Goal: Task Accomplishment & Management: Complete application form

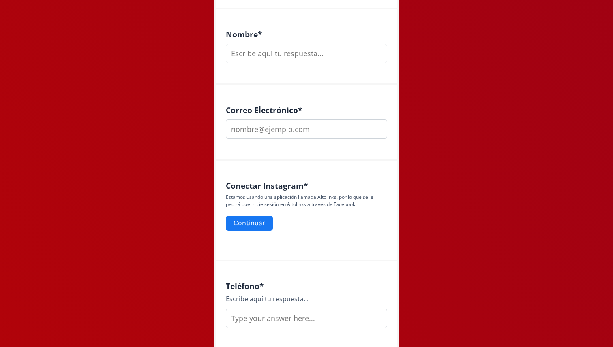
scroll to position [245, 0]
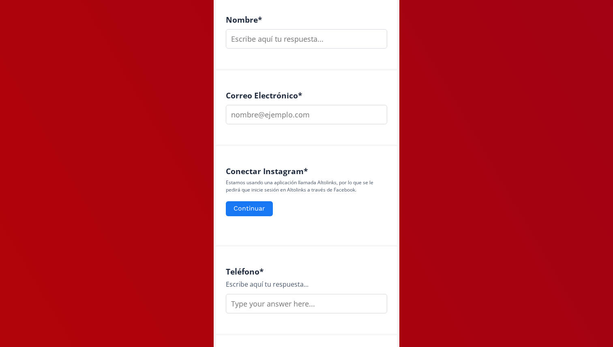
click at [295, 117] on input "email" at bounding box center [306, 114] width 161 height 19
drag, startPoint x: 256, startPoint y: 209, endPoint x: 378, endPoint y: 257, distance: 131.4
click at [378, 257] on div "Teléfono * Escribe aquí tu respuesta..." at bounding box center [306, 291] width 181 height 89
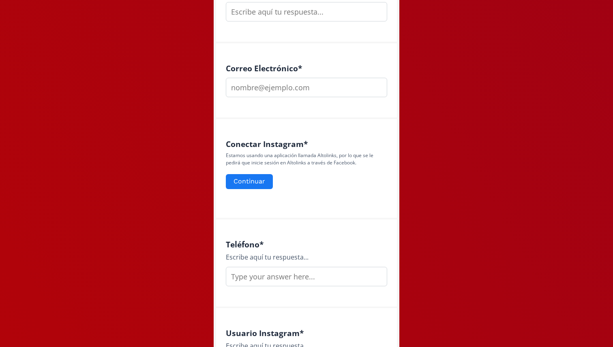
scroll to position [326, 0]
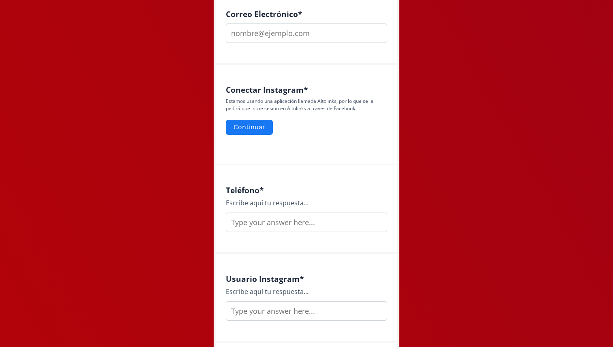
click at [320, 217] on input "text" at bounding box center [306, 222] width 161 height 19
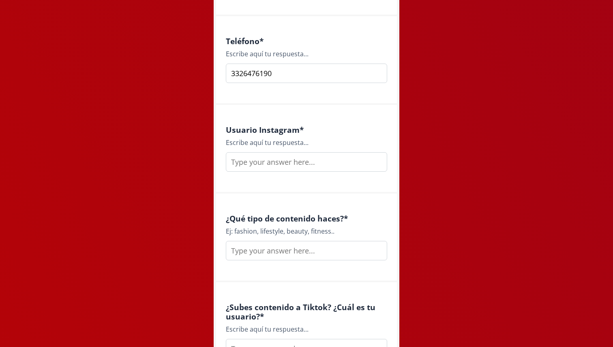
scroll to position [479, 0]
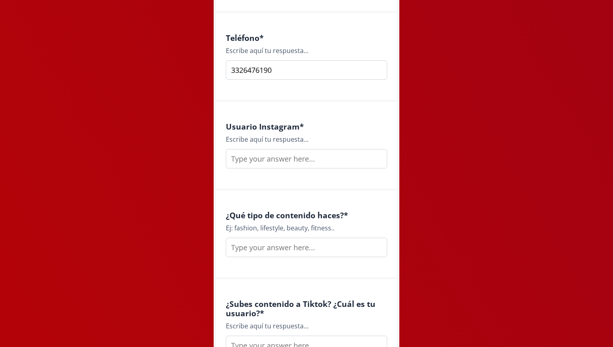
type input "3326476190"
click at [275, 168] on input "text" at bounding box center [306, 158] width 161 height 19
type input "@marijocardenasc"
click at [292, 249] on input "text" at bounding box center [306, 247] width 161 height 19
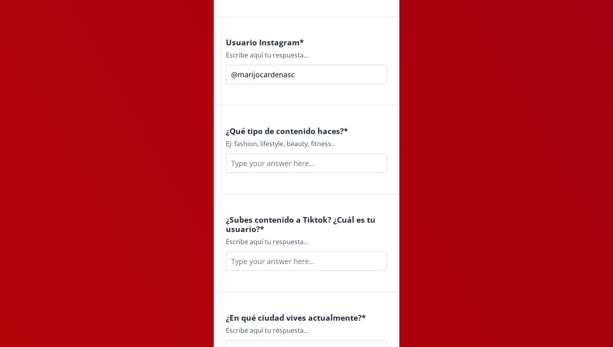
scroll to position [563, 0]
type input "Lifestyle"
click at [298, 257] on input "text" at bounding box center [306, 260] width 161 height 19
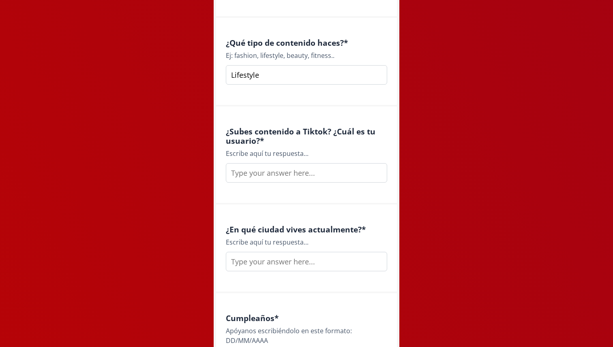
scroll to position [656, 0]
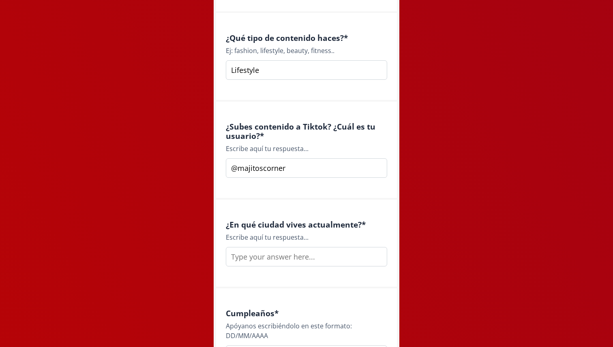
type input "@majitoscorner"
click at [288, 258] on input "text" at bounding box center [306, 256] width 161 height 19
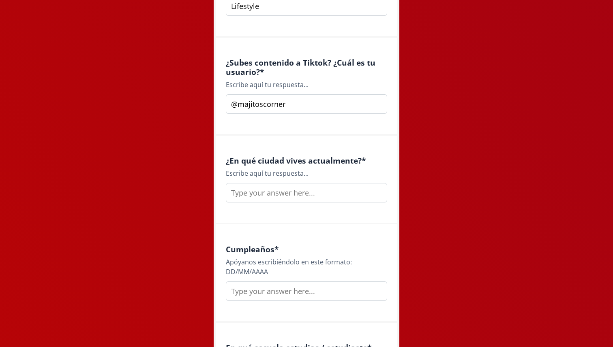
scroll to position [744, 0]
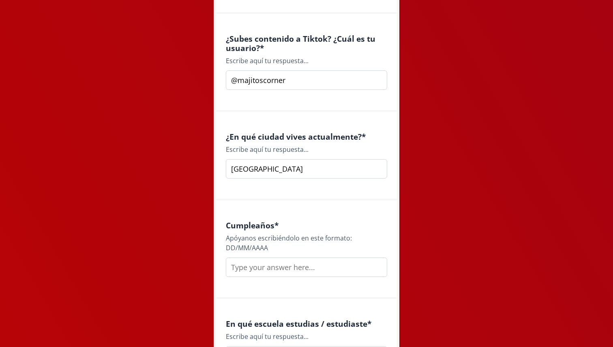
type input "[GEOGRAPHIC_DATA]"
click at [302, 266] on input "text" at bounding box center [306, 267] width 161 height 19
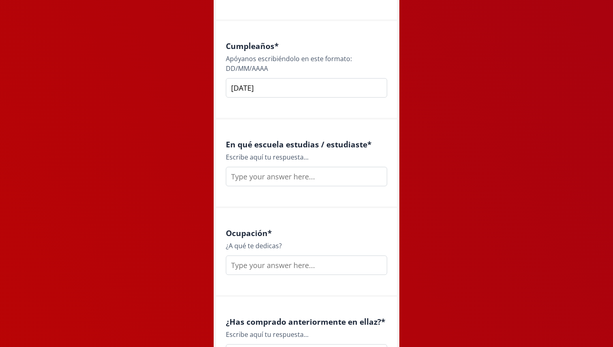
scroll to position [929, 0]
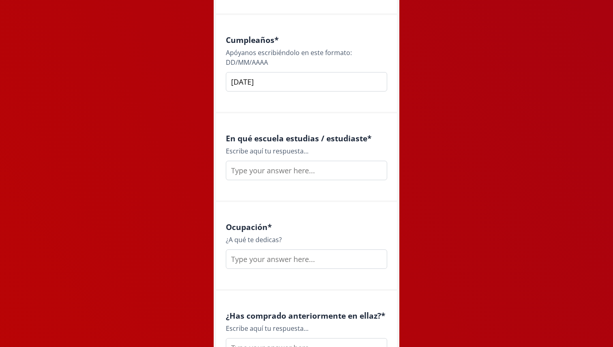
type input "[DATE]"
click at [324, 171] on input "text" at bounding box center [306, 170] width 161 height 19
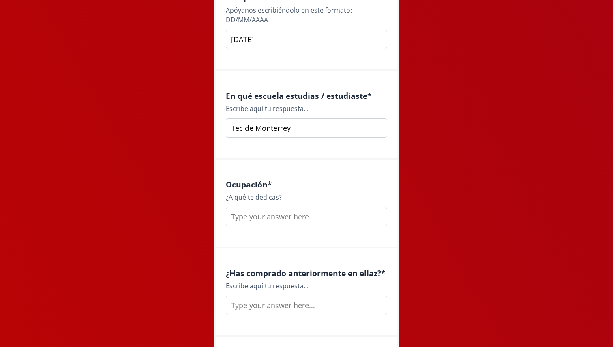
scroll to position [983, 0]
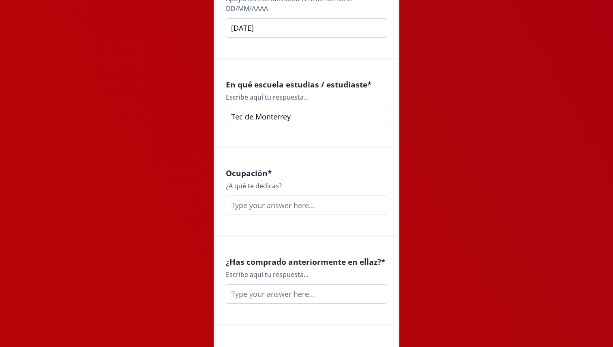
type input "Tec de Monterrey"
click at [276, 207] on input "text" at bounding box center [306, 205] width 161 height 19
type input "Comunicóloga, actriz, bailarina y cantante"
click at [285, 292] on input "text" at bounding box center [306, 293] width 161 height 19
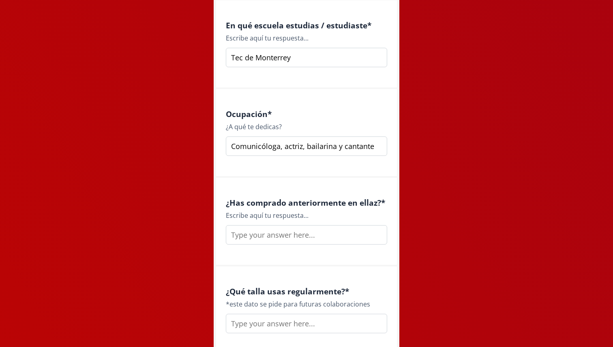
scroll to position [1043, 0]
type input "s"
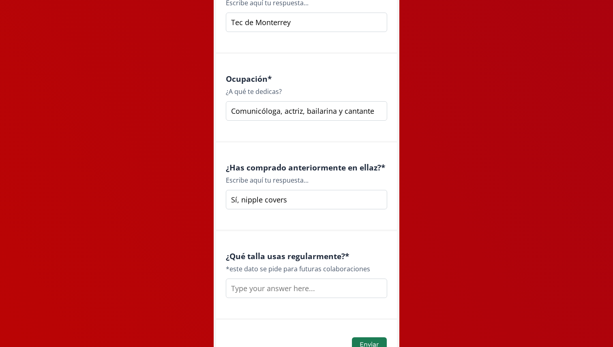
scroll to position [1131, 0]
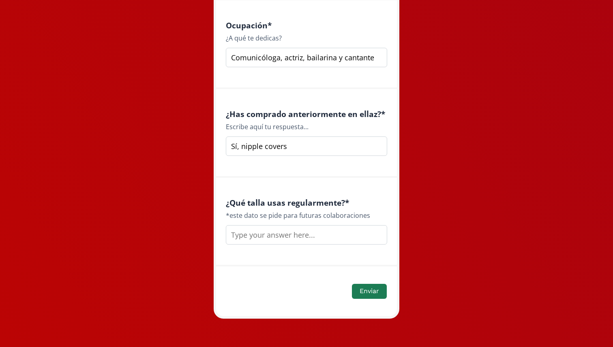
type input "Sí, nipple covers"
click at [277, 239] on input "text" at bounding box center [306, 234] width 161 height 19
click at [271, 237] on input "text" at bounding box center [306, 234] width 161 height 19
type input "xs"
click at [357, 192] on div "¿Qué talla usas regularmente? * *este dato se pide para futuras colaboraciones …" at bounding box center [306, 222] width 181 height 89
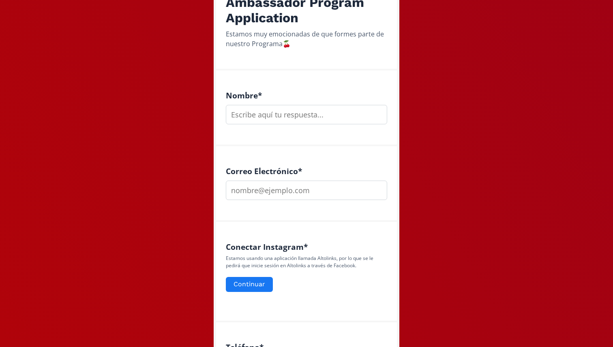
scroll to position [110, 0]
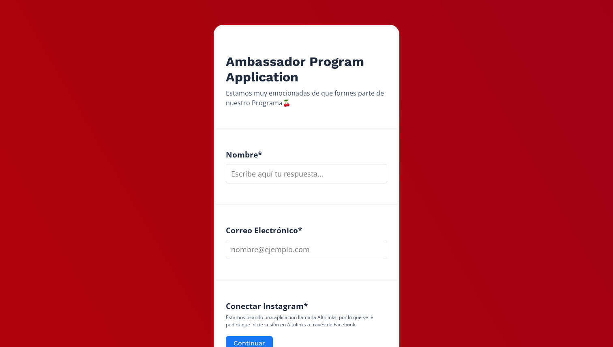
click at [325, 187] on div "Nombre *" at bounding box center [306, 168] width 181 height 76
click at [325, 177] on input "text" at bounding box center [306, 173] width 161 height 19
type input "[PERSON_NAME]"
click at [290, 248] on input "email" at bounding box center [306, 249] width 161 height 19
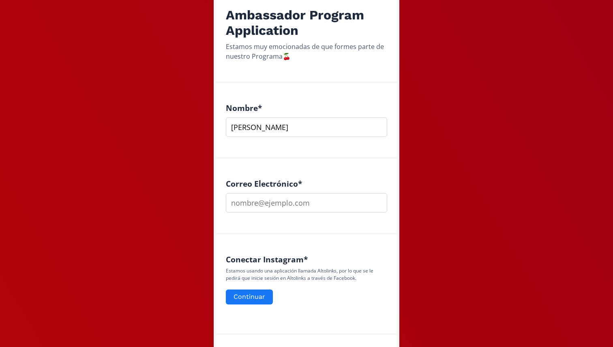
scroll to position [158, 0]
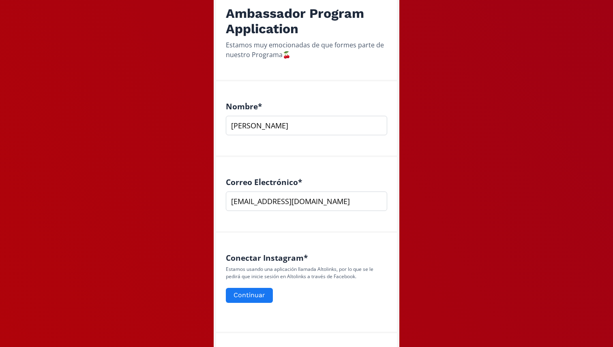
type input "[EMAIL_ADDRESS][DOMAIN_NAME]"
click at [268, 286] on div "Estamos usando una aplicación llamada Altolinks, por lo que se le pedirá que in…" at bounding box center [306, 285] width 161 height 38
click at [261, 293] on button "Continuar" at bounding box center [248, 295] width 49 height 17
